Goal: Task Accomplishment & Management: Manage account settings

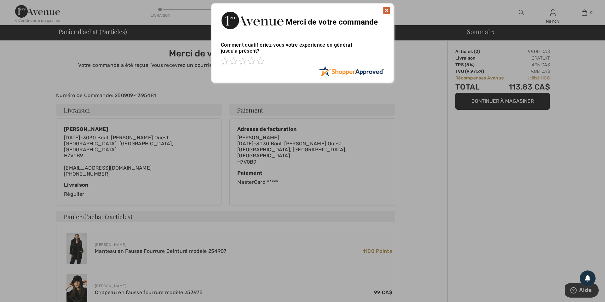
click at [387, 11] on img at bounding box center [387, 11] width 8 height 8
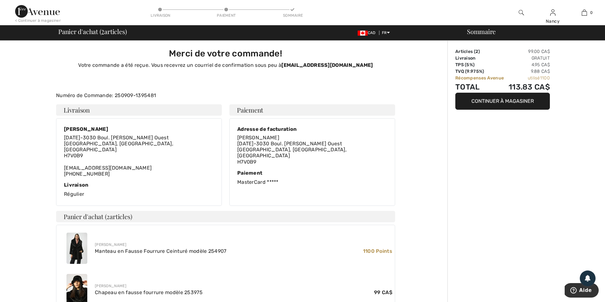
click at [42, 14] on img at bounding box center [37, 11] width 45 height 13
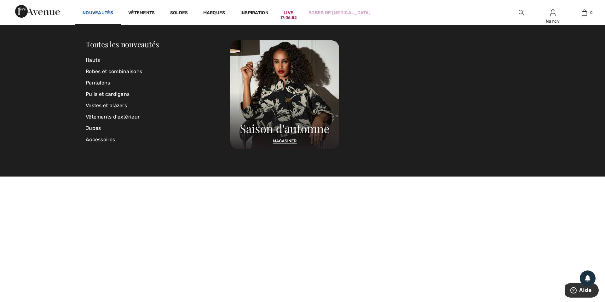
click at [102, 12] on link "Nouveautés" at bounding box center [98, 13] width 31 height 7
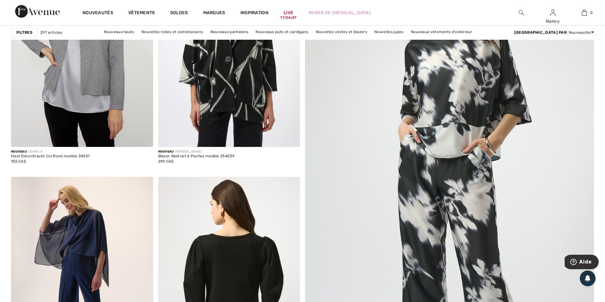
scroll to position [175, 0]
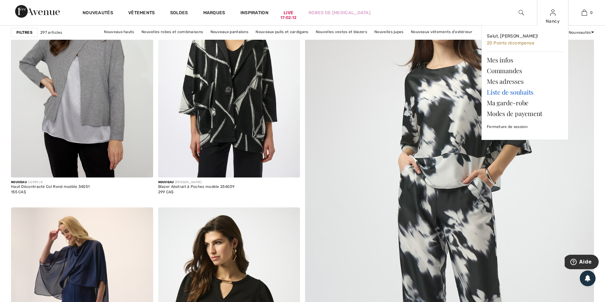
click at [513, 93] on link "Liste de souhaits" at bounding box center [525, 92] width 76 height 11
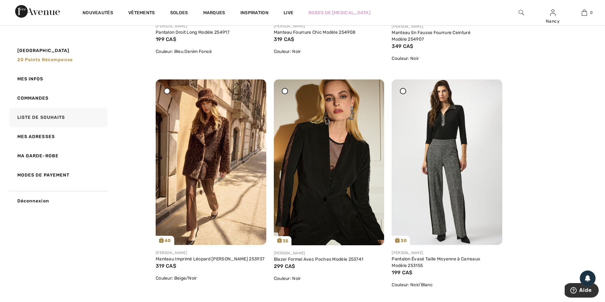
scroll to position [261, 0]
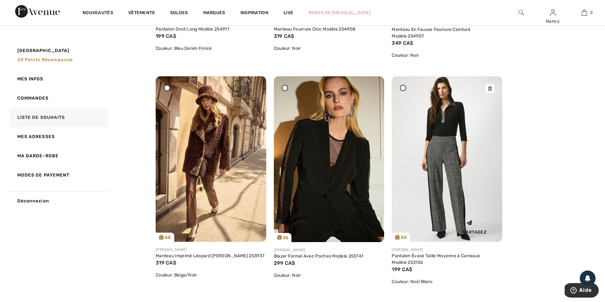
click at [451, 147] on img at bounding box center [447, 158] width 111 height 165
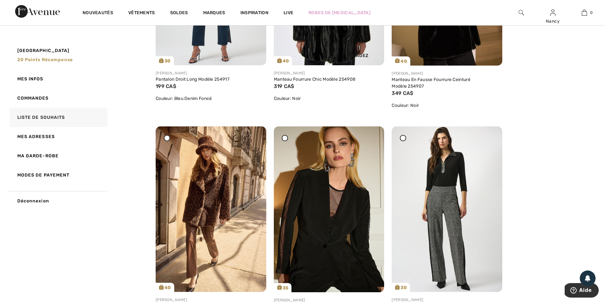
scroll to position [215, 0]
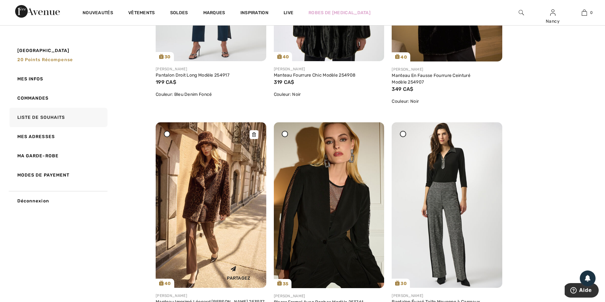
click at [192, 220] on img at bounding box center [211, 204] width 111 height 165
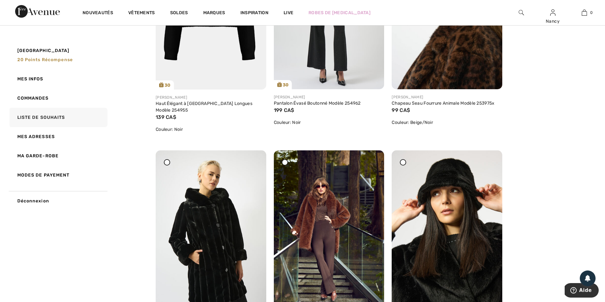
scroll to position [862, 0]
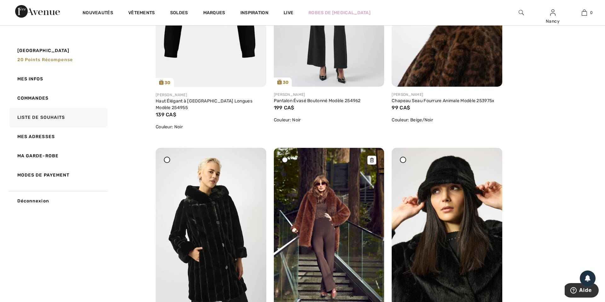
click at [328, 207] on img at bounding box center [329, 231] width 111 height 166
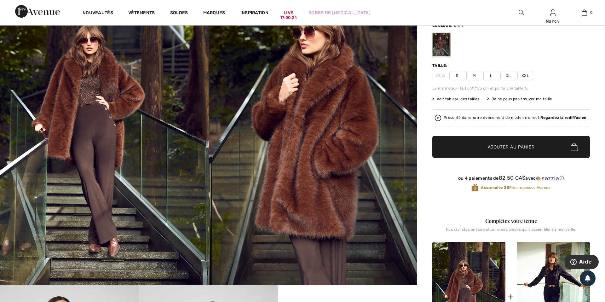
scroll to position [93, 0]
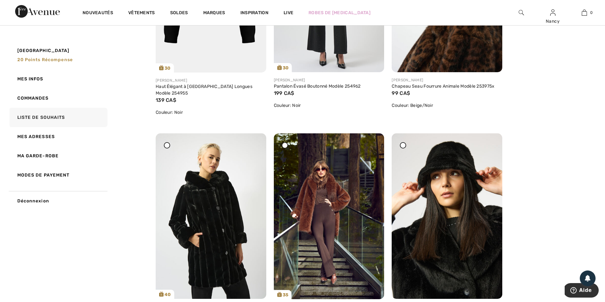
scroll to position [877, 0]
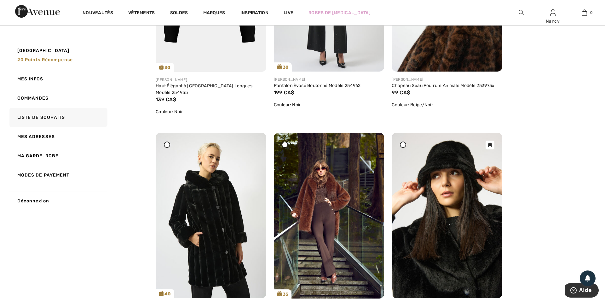
click at [492, 143] on icon at bounding box center [490, 145] width 4 height 4
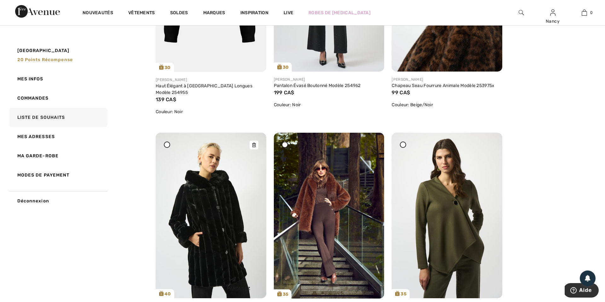
click at [254, 143] on icon at bounding box center [254, 145] width 4 height 4
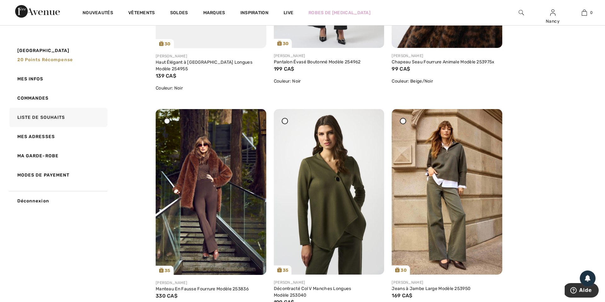
scroll to position [906, 0]
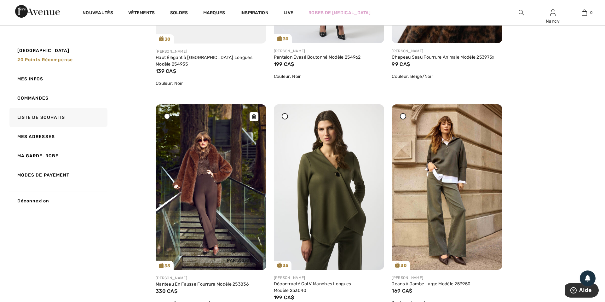
click at [228, 163] on img at bounding box center [211, 187] width 111 height 166
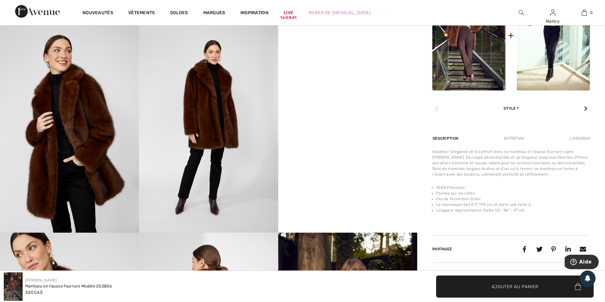
scroll to position [372, 0]
